Goal: Transaction & Acquisition: Purchase product/service

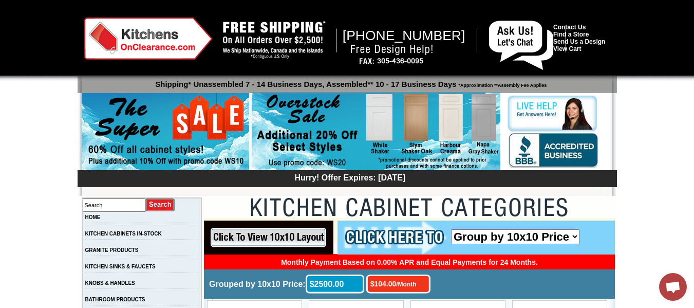
click at [469, 290] on td "Grouped by 10x10 Price: $104.00 /Month $2500.00" at bounding box center [409, 283] width 411 height 29
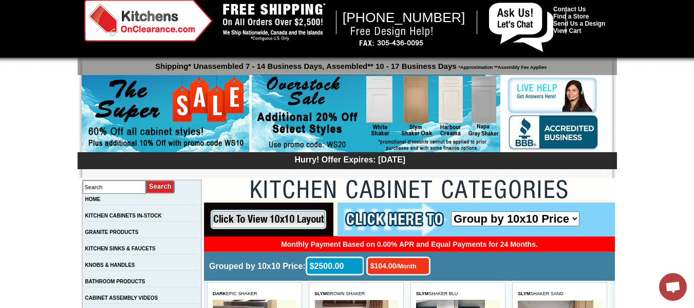
scroll to position [21, 0]
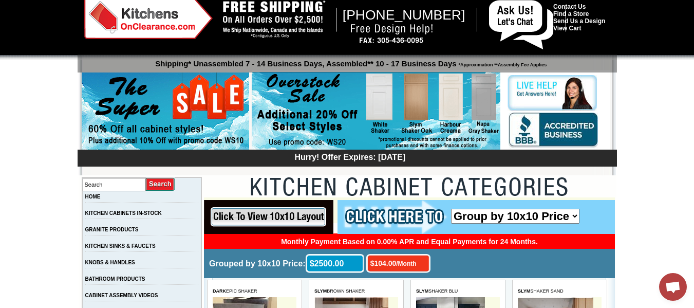
click at [469, 290] on td "SLYM SHAKER BLU" at bounding box center [458, 291] width 84 height 12
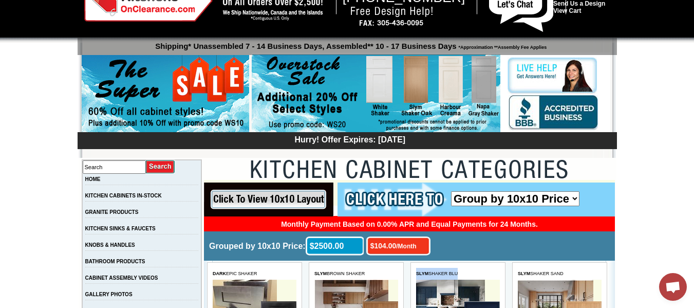
scroll to position [44, 0]
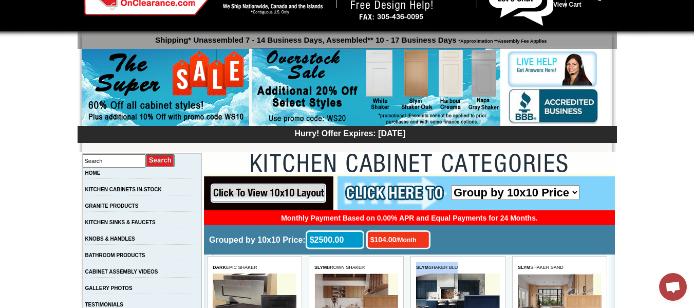
drag, startPoint x: 460, startPoint y: 274, endPoint x: 463, endPoint y: 259, distance: 14.6
click at [463, 259] on table "SLYM SHAKER BLU Shop Buy Sample View Gallery" at bounding box center [457, 310] width 95 height 109
